Goal: Navigation & Orientation: Find specific page/section

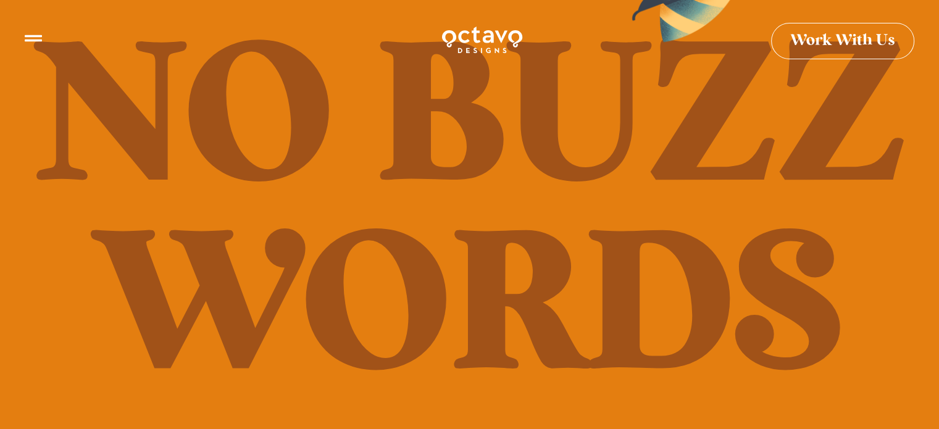
click at [839, 47] on link "Work With Us" at bounding box center [842, 36] width 143 height 36
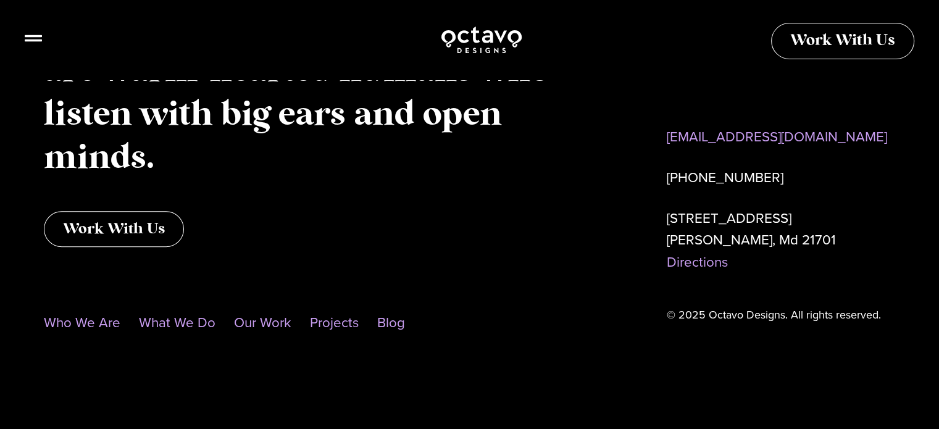
scroll to position [1212, 0]
click at [189, 323] on link "What We Do" at bounding box center [177, 323] width 77 height 28
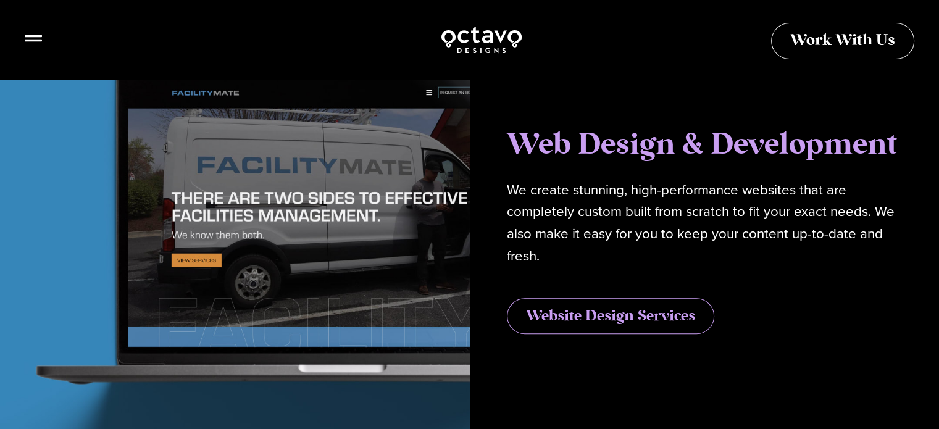
scroll to position [1285, 0]
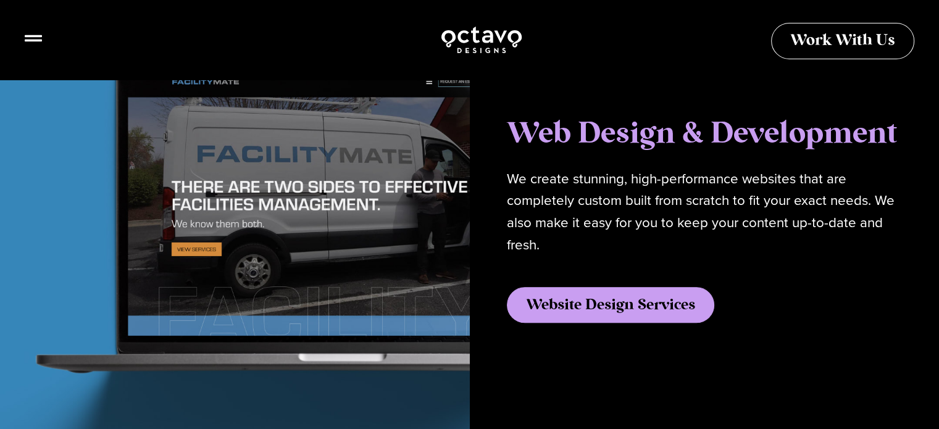
click at [589, 309] on span "Website Design Services" at bounding box center [610, 305] width 169 height 15
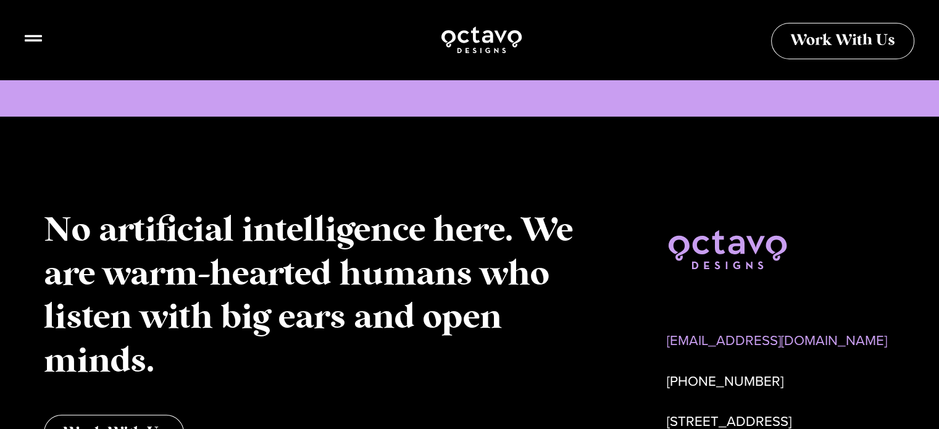
scroll to position [4216, 0]
